Goal: Task Accomplishment & Management: Manage account settings

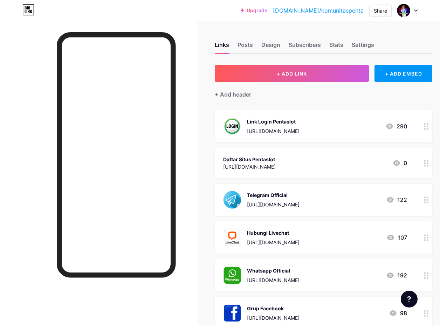
click at [262, 28] on div "Links Posts Design Subscribers Stats Settings + ADD LINK + ADD EMBED + Add head…" at bounding box center [230, 252] width 461 height 463
click at [66, 300] on div at bounding box center [116, 189] width 119 height 314
click at [299, 283] on div "[URL][DOMAIN_NAME]" at bounding box center [273, 280] width 53 height 7
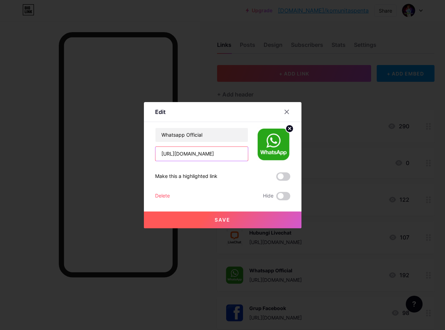
click at [223, 159] on input "[URL][DOMAIN_NAME]" at bounding box center [201, 154] width 92 height 14
paste input "1939453485"
type input "[URL][DOMAIN_NAME]"
click at [225, 217] on span "Save" at bounding box center [223, 220] width 16 height 6
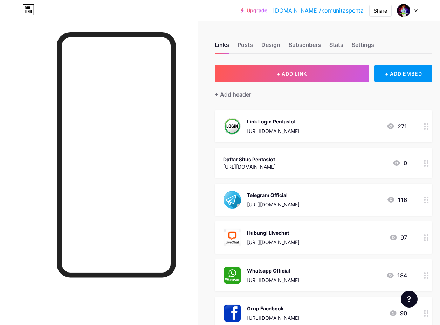
click at [401, 28] on div "Links Posts Design Subscribers Stats Settings + ADD LINK + ADD EMBED + Add head…" at bounding box center [230, 252] width 461 height 463
click at [343, 9] on link "[DOMAIN_NAME]/komunitaspenta" at bounding box center [318, 10] width 91 height 8
